Goal: Information Seeking & Learning: Learn about a topic

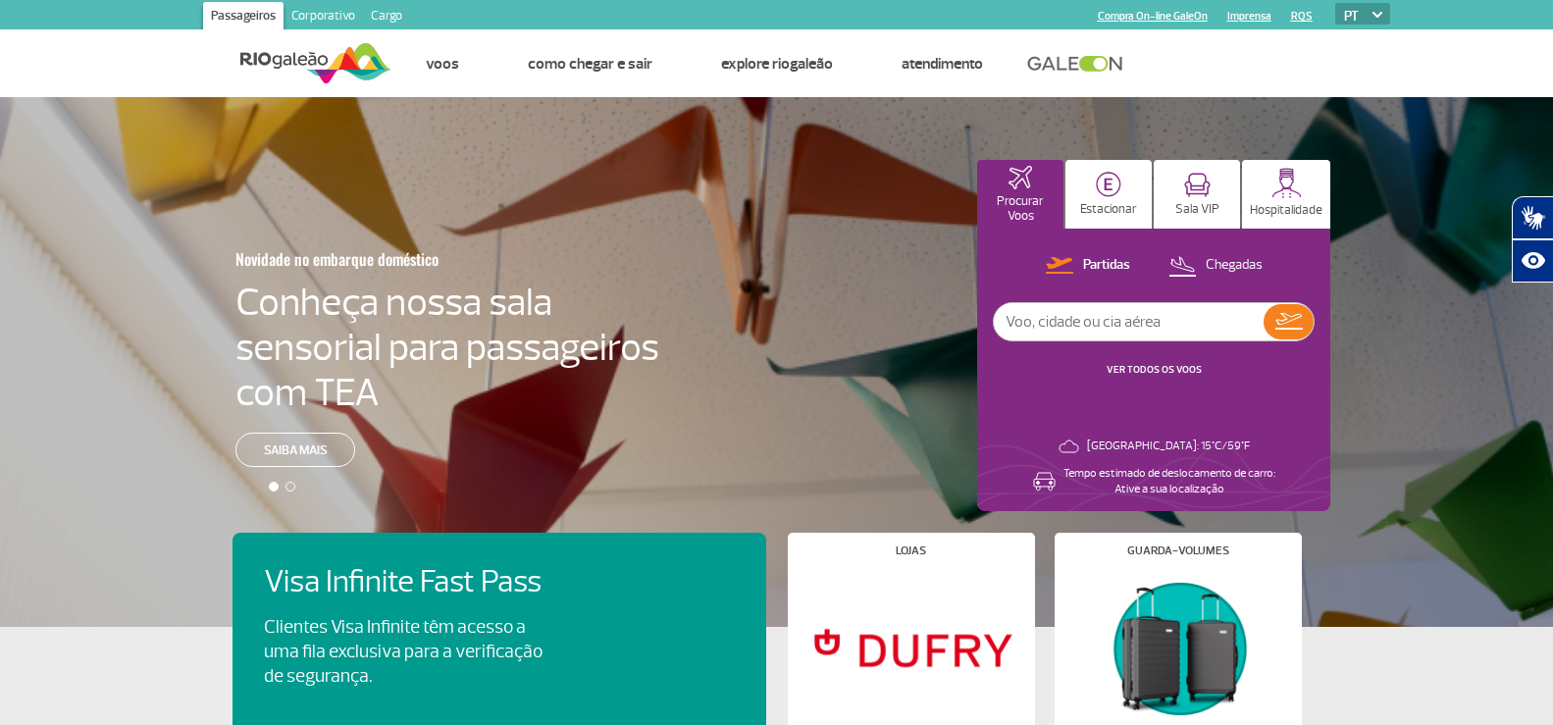
click at [285, 67] on img at bounding box center [315, 63] width 151 height 48
click at [334, 70] on img at bounding box center [315, 63] width 151 height 48
click at [327, 22] on link "Corporativo" at bounding box center [323, 17] width 79 height 31
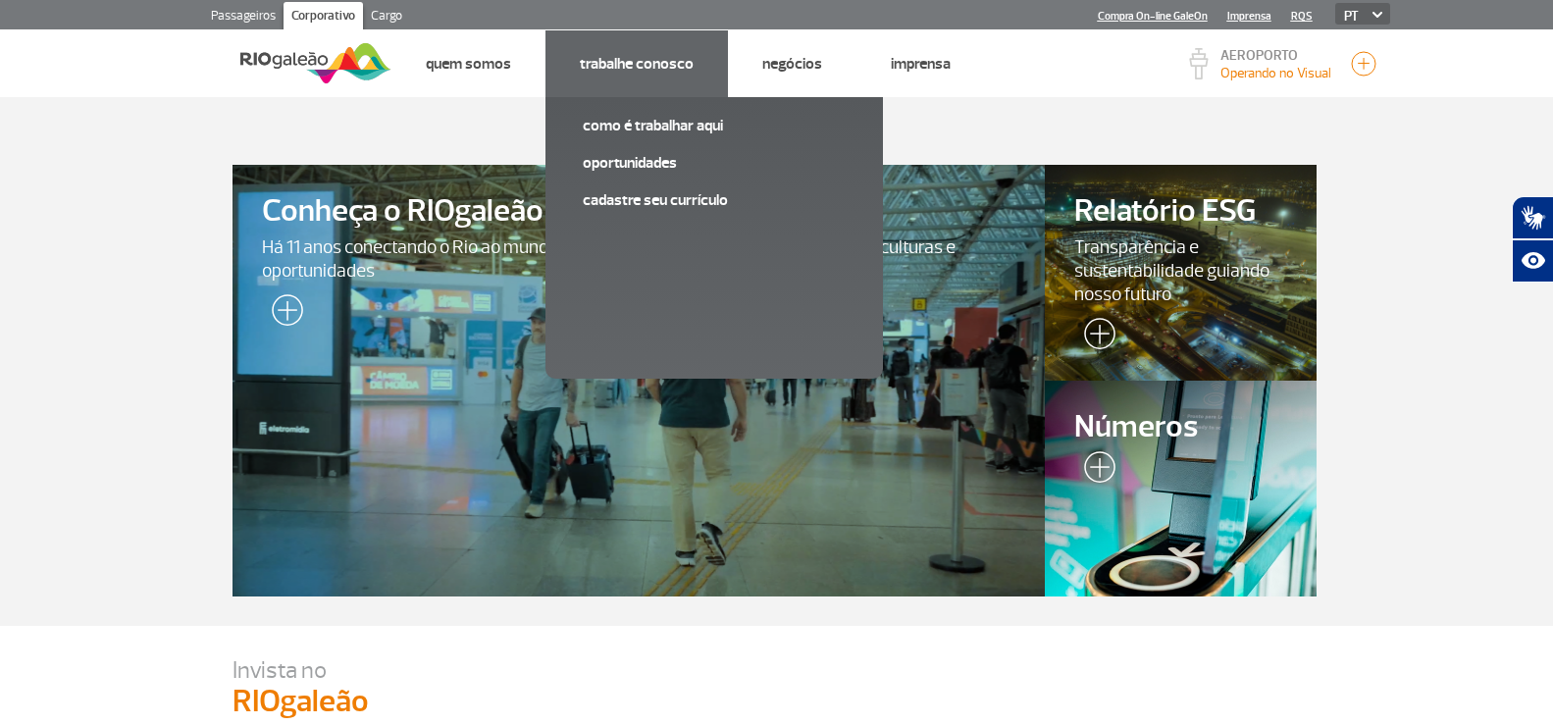
click at [608, 67] on link "Trabalhe Conosco" at bounding box center [637, 64] width 114 height 20
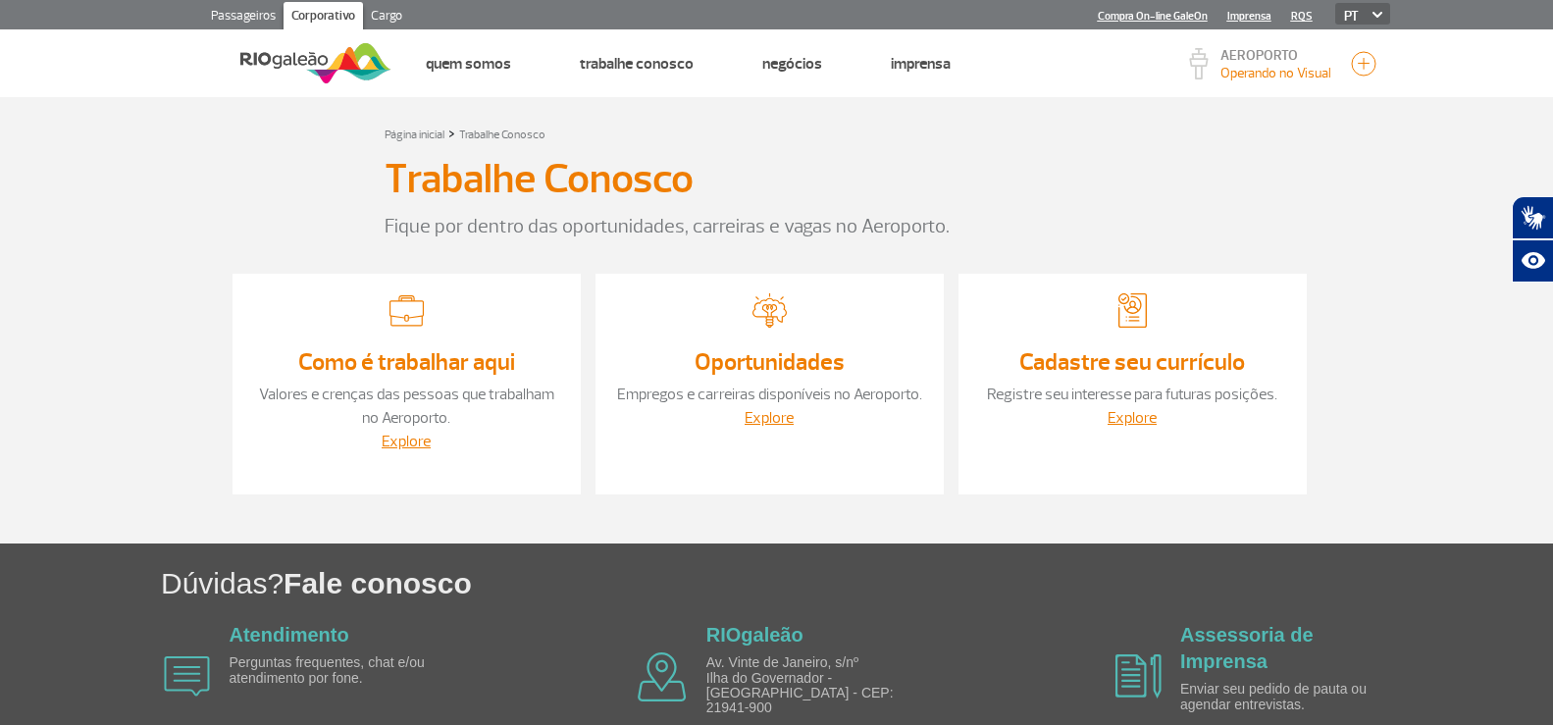
click at [781, 351] on link "Oportunidades" at bounding box center [770, 361] width 150 height 29
click at [1164, 219] on p "Fique por dentro das oportunidades, carreiras e vagas no Aeroporto." at bounding box center [777, 226] width 785 height 29
click at [746, 412] on link "Explore" at bounding box center [769, 418] width 49 height 20
